Goal: Transaction & Acquisition: Purchase product/service

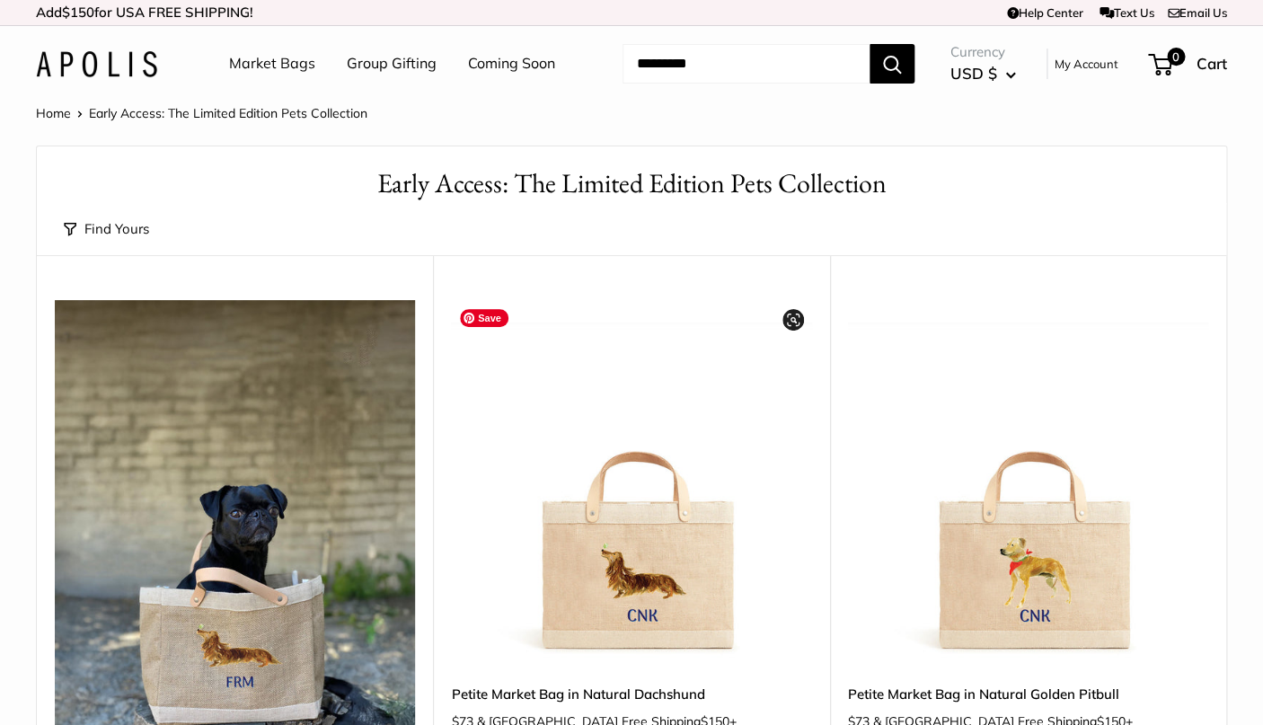
click at [593, 582] on div at bounding box center [631, 480] width 360 height 360
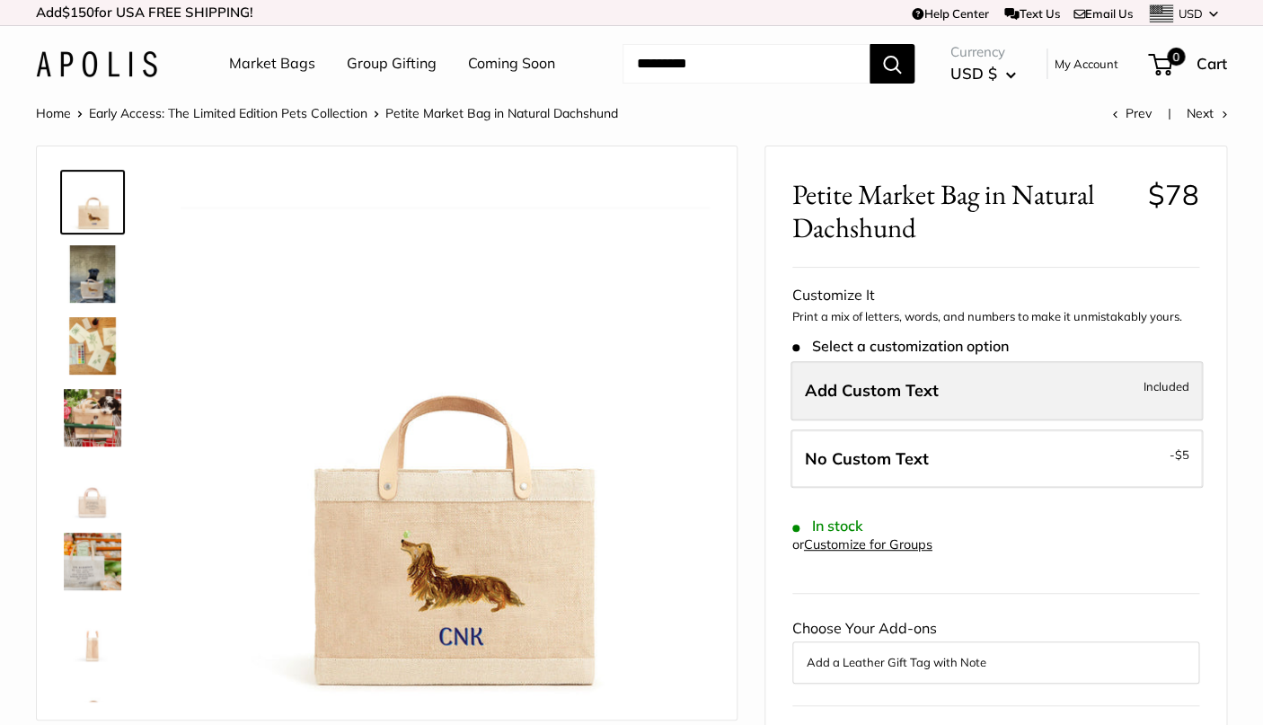
click at [900, 394] on span "Add Custom Text" at bounding box center [872, 390] width 134 height 21
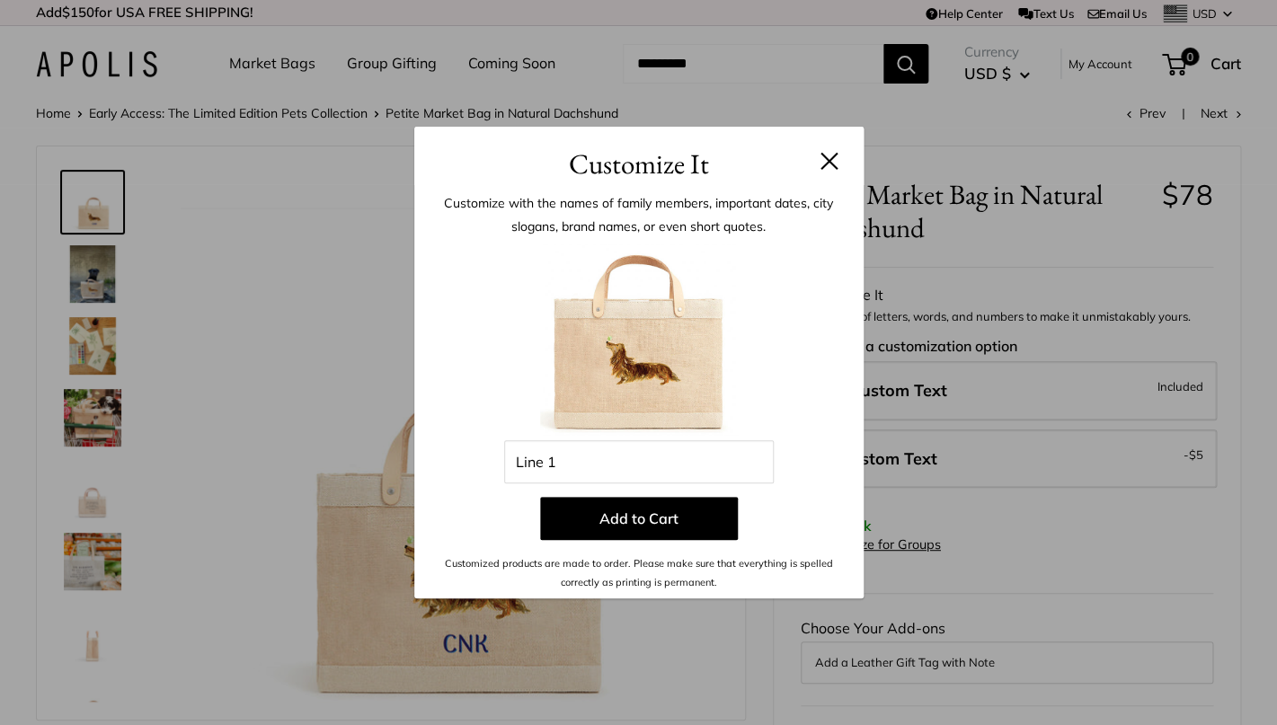
click at [832, 153] on button at bounding box center [829, 161] width 18 height 18
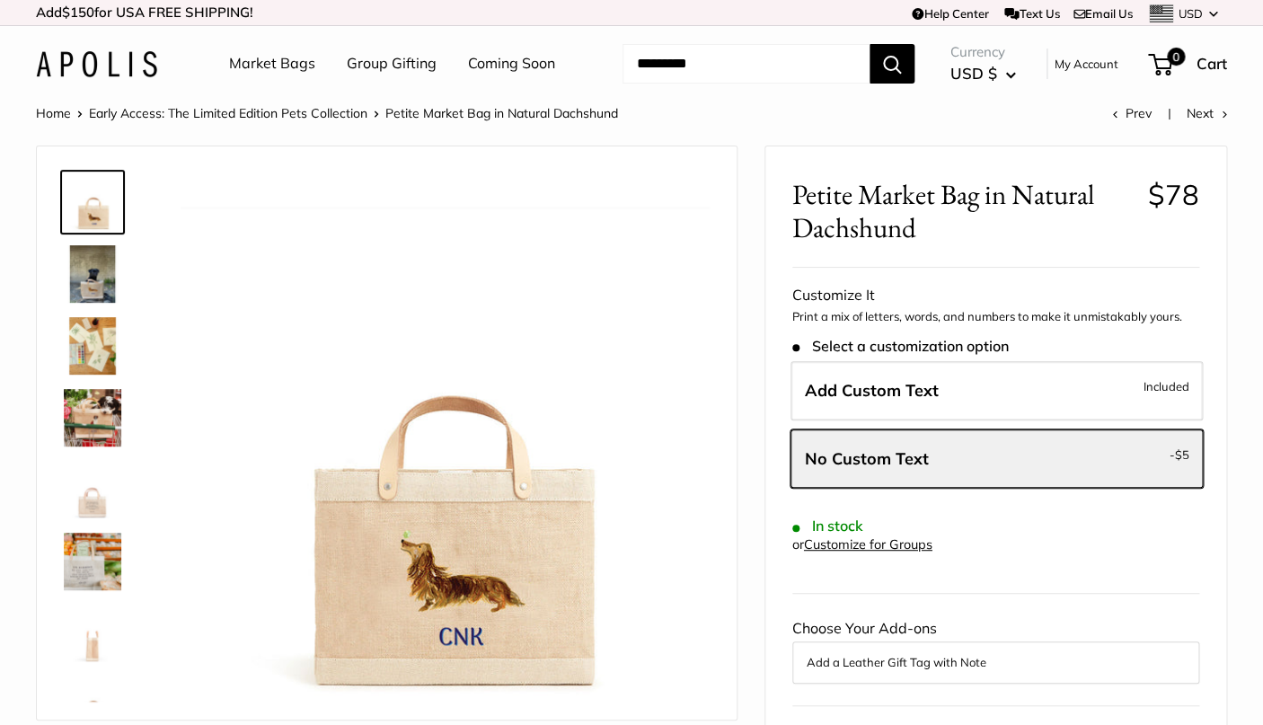
click at [294, 62] on link "Market Bags" at bounding box center [272, 63] width 86 height 27
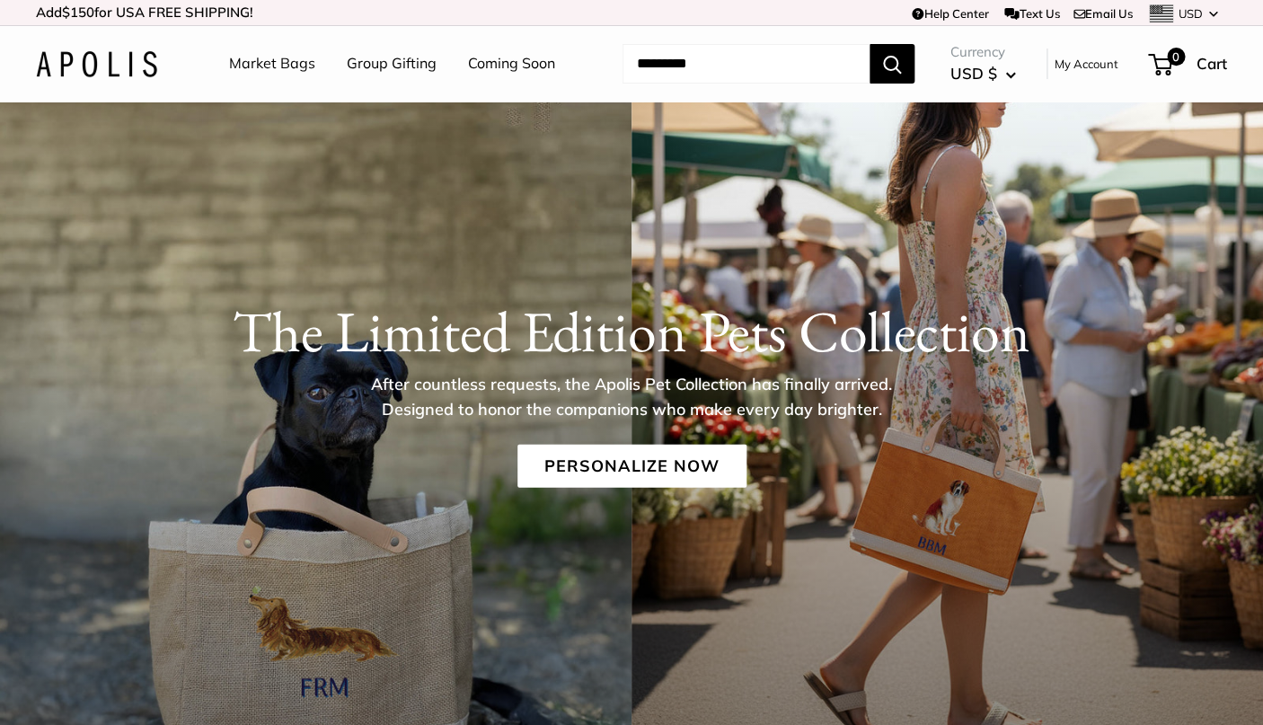
click at [502, 75] on link "Coming Soon" at bounding box center [511, 63] width 87 height 27
